Goal: Information Seeking & Learning: Learn about a topic

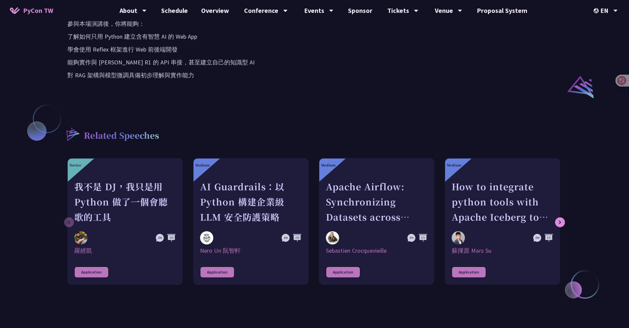
scroll to position [100, 0]
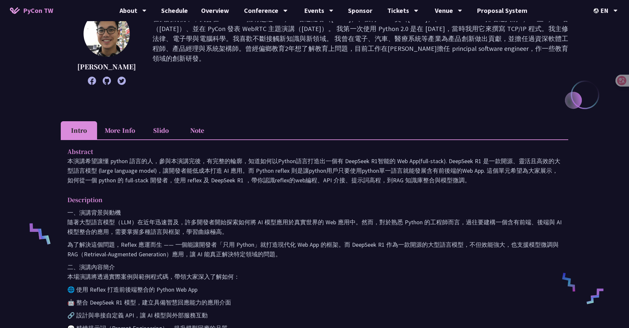
click at [163, 129] on li "Slido" at bounding box center [161, 130] width 36 height 18
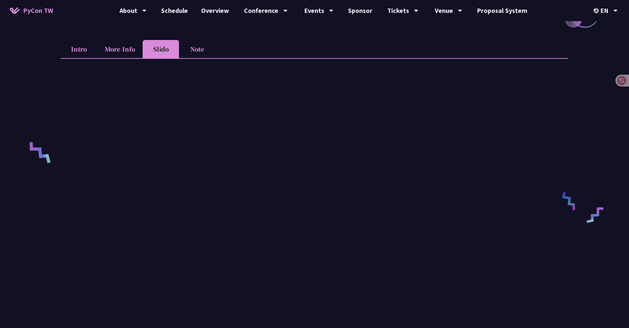
scroll to position [55, 0]
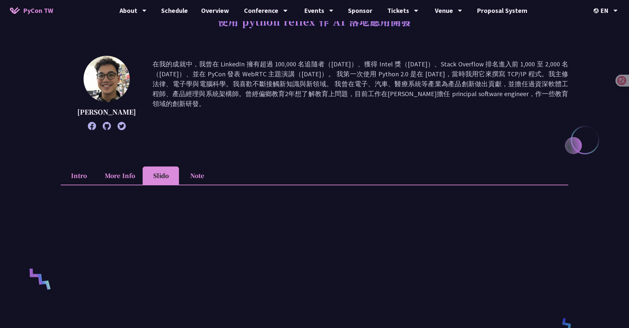
click at [111, 174] on li "More Info" at bounding box center [120, 175] width 46 height 18
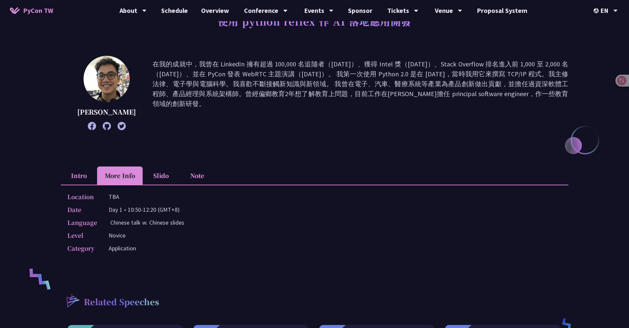
click at [195, 172] on li "Note" at bounding box center [197, 175] width 36 height 18
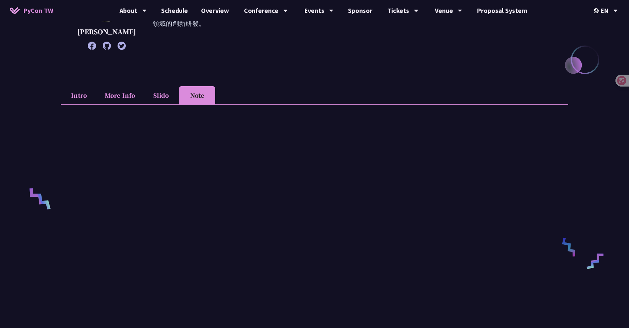
scroll to position [154, 0]
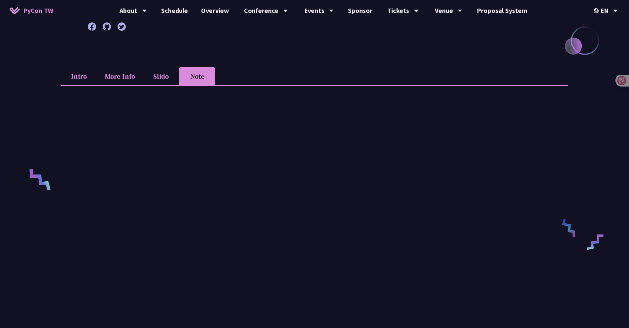
click at [80, 79] on li "Intro" at bounding box center [79, 76] width 36 height 18
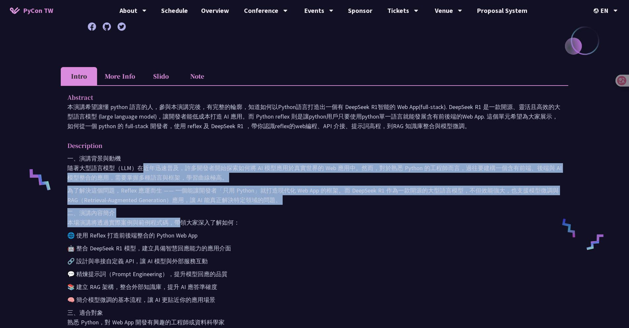
drag, startPoint x: 140, startPoint y: 171, endPoint x: 180, endPoint y: 224, distance: 66.7
click at [179, 223] on div "一、演講背景與動機 隨著大型語言模型（LLM）在近年迅速普及，許多開發者開始探索如何將 AI 模型應用於真實世界的 Web 應用中。然而，對於熟悉 Pytho…" at bounding box center [314, 290] width 494 height 273
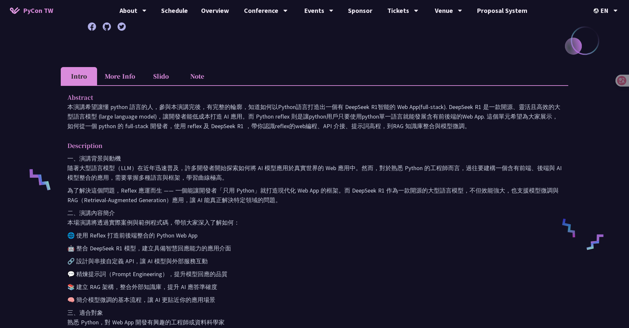
click at [190, 226] on p "二、演講內容簡介 本場演講將透過實際案例與範例程式碼，帶領大家深入了解如何：" at bounding box center [314, 217] width 494 height 19
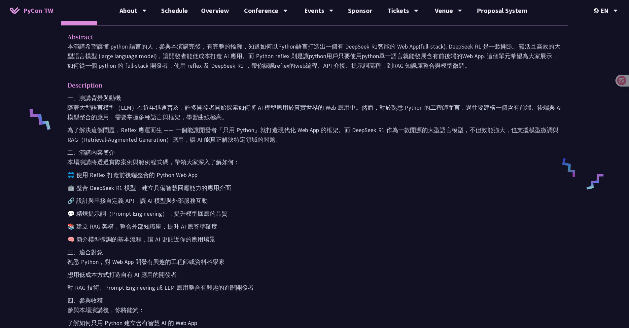
scroll to position [277, 0]
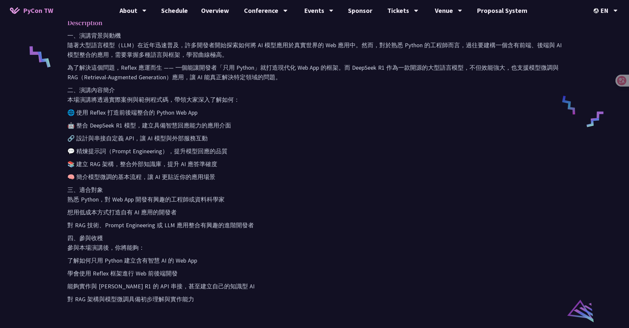
drag, startPoint x: 99, startPoint y: 94, endPoint x: 120, endPoint y: 130, distance: 41.0
click at [118, 128] on div "一、演講背景與動機 隨著大型語言模型（LLM）在近年迅速普及，許多開發者開始探索如何將 AI 模型應用於真實世界的 Web 應用中。然而，對於熟悉 Pytho…" at bounding box center [314, 167] width 494 height 273
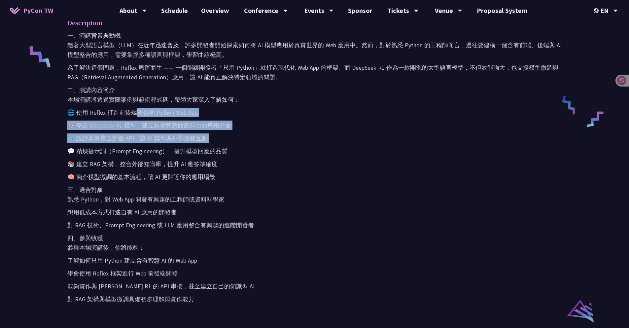
drag, startPoint x: 137, startPoint y: 115, endPoint x: 149, endPoint y: 150, distance: 36.2
click at [147, 148] on div "一、演講背景與動機 隨著大型語言模型（LLM）在近年迅速普及，許多開發者開始探索如何將 AI 模型應用於真實世界的 Web 應用中。然而，對於熟悉 Pytho…" at bounding box center [314, 167] width 494 height 273
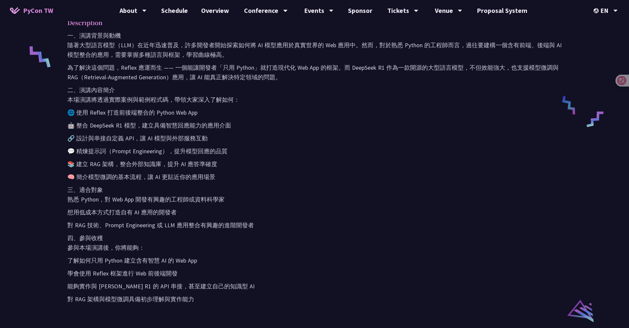
click at [186, 159] on div "一、演講背景與動機 隨著大型語言模型（LLM）在近年迅速普及，許多開發者開始探索如何將 AI 模型應用於真實世界的 Web 應用中。然而，對於熟悉 Pytho…" at bounding box center [314, 167] width 494 height 273
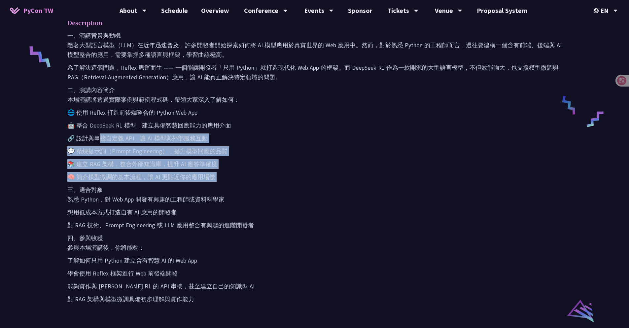
drag, startPoint x: 299, startPoint y: 181, endPoint x: 98, endPoint y: 138, distance: 205.6
click at [98, 138] on div "一、演講背景與動機 隨著大型語言模型（LLM）在近年迅速普及，許多開發者開始探索如何將 AI 模型應用於真實世界的 Web 應用中。然而，對於熟悉 Pytho…" at bounding box center [314, 167] width 494 height 273
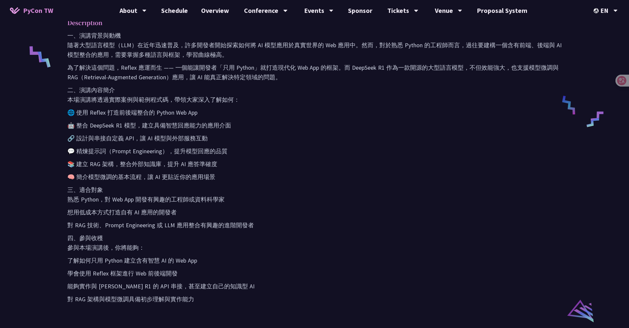
click at [285, 118] on div "一、演講背景與動機 隨著大型語言模型（LLM）在近年迅速普及，許多開發者開始探索如何將 AI 模型應用於真實世界的 Web 應用中。然而，對於熟悉 Pytho…" at bounding box center [314, 167] width 494 height 273
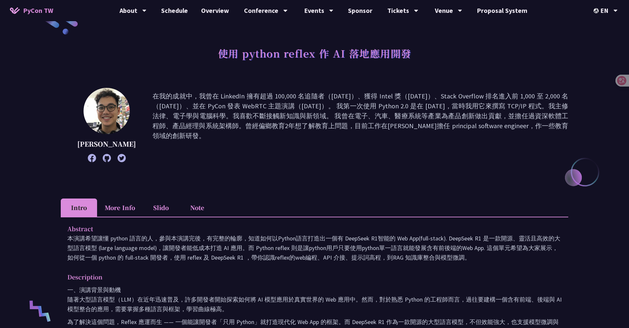
scroll to position [0, 0]
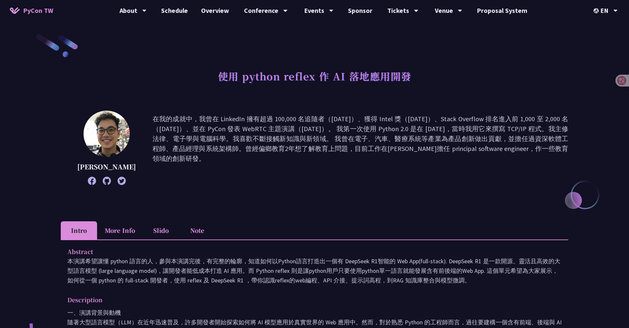
click at [403, 98] on div "使用 python reflex 作 AI 落地應用開發" at bounding box center [315, 83] width 508 height 35
